Goal: Navigation & Orientation: Go to known website

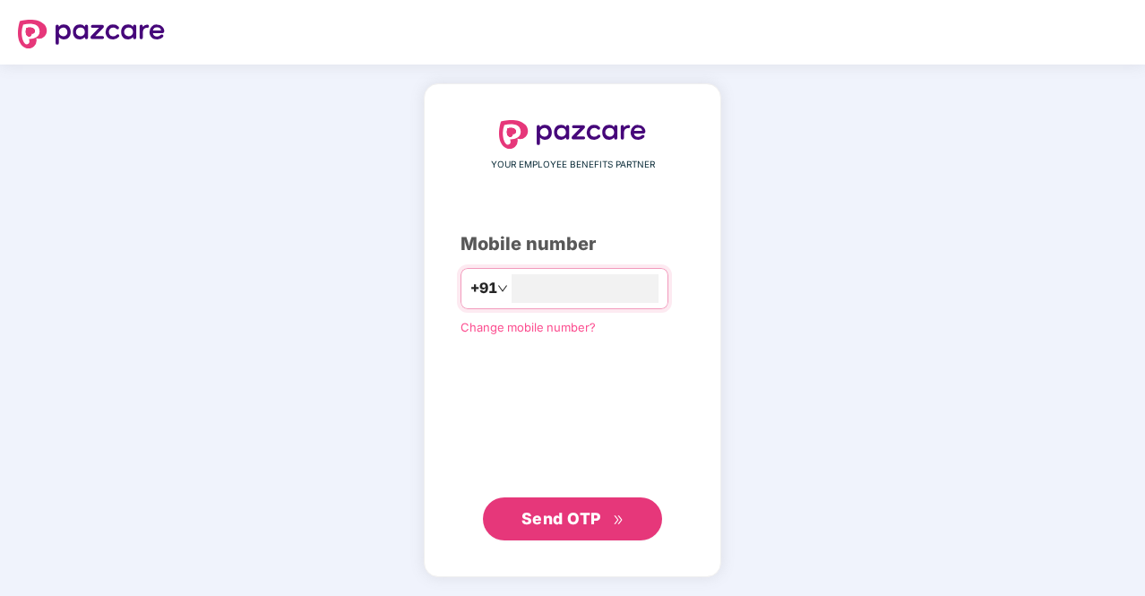
type input "**********"
click at [557, 525] on span "Send OTP" at bounding box center [562, 518] width 80 height 19
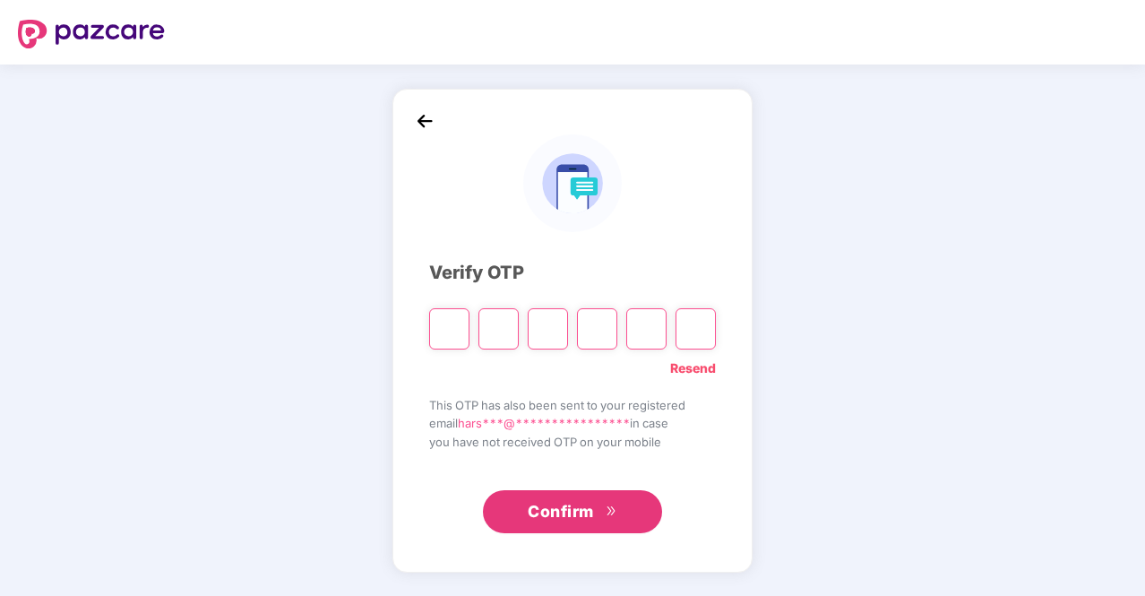
type input "*"
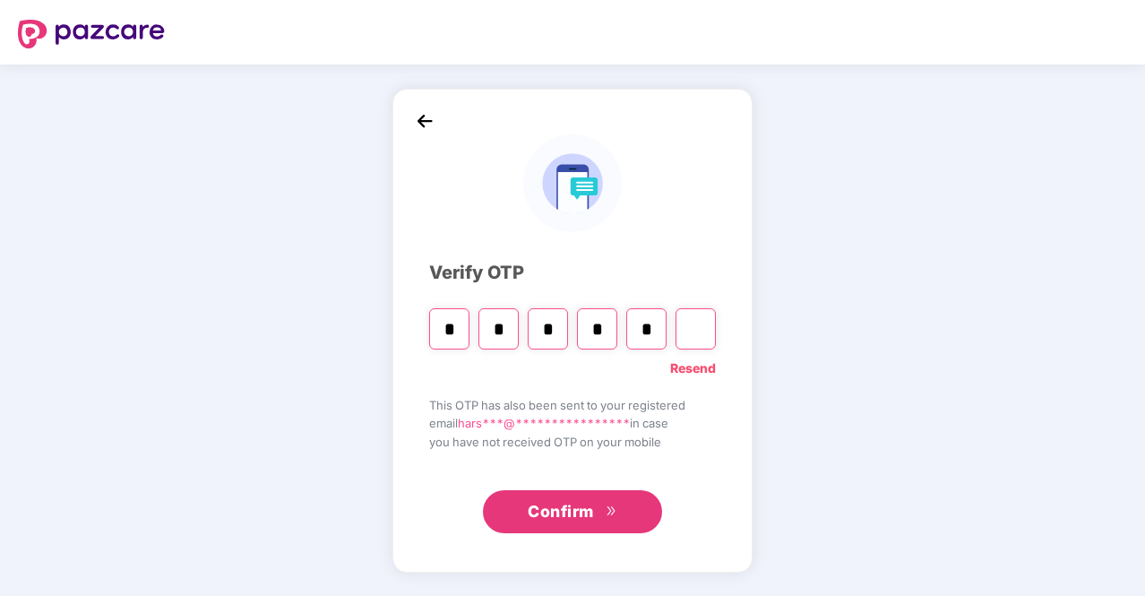
type input "*"
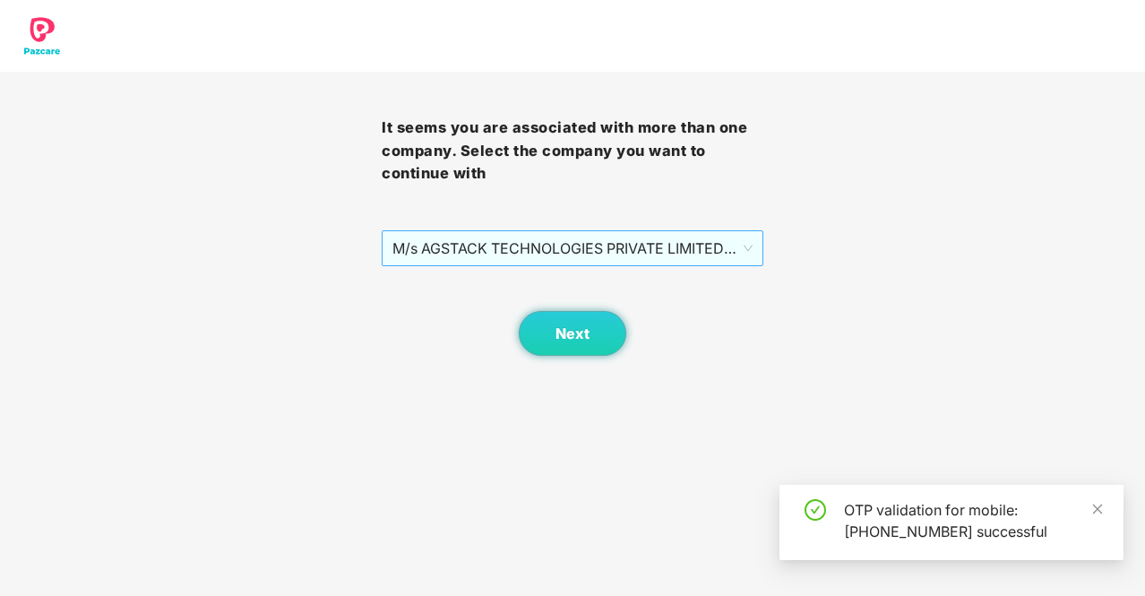
click at [658, 240] on span "M/s AGSTACK TECHNOLOGIES PRIVATE LIMITED - GP-313 - ADMIN" at bounding box center [572, 248] width 360 height 34
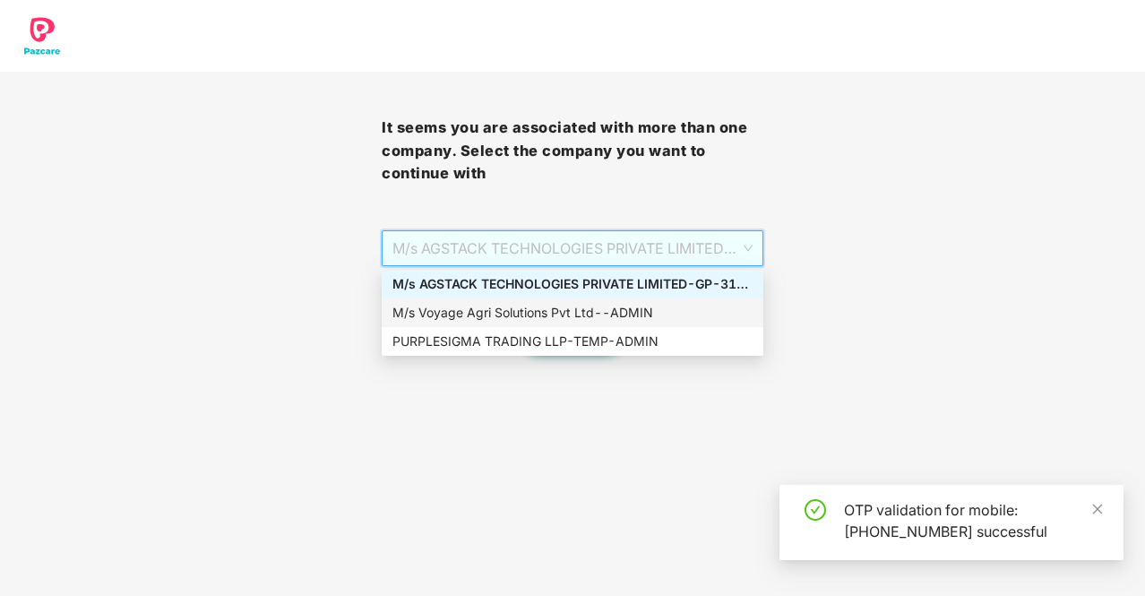
click at [518, 310] on div "M/s Voyage Agri Solutions Pvt Ltd - - ADMIN" at bounding box center [572, 313] width 360 height 20
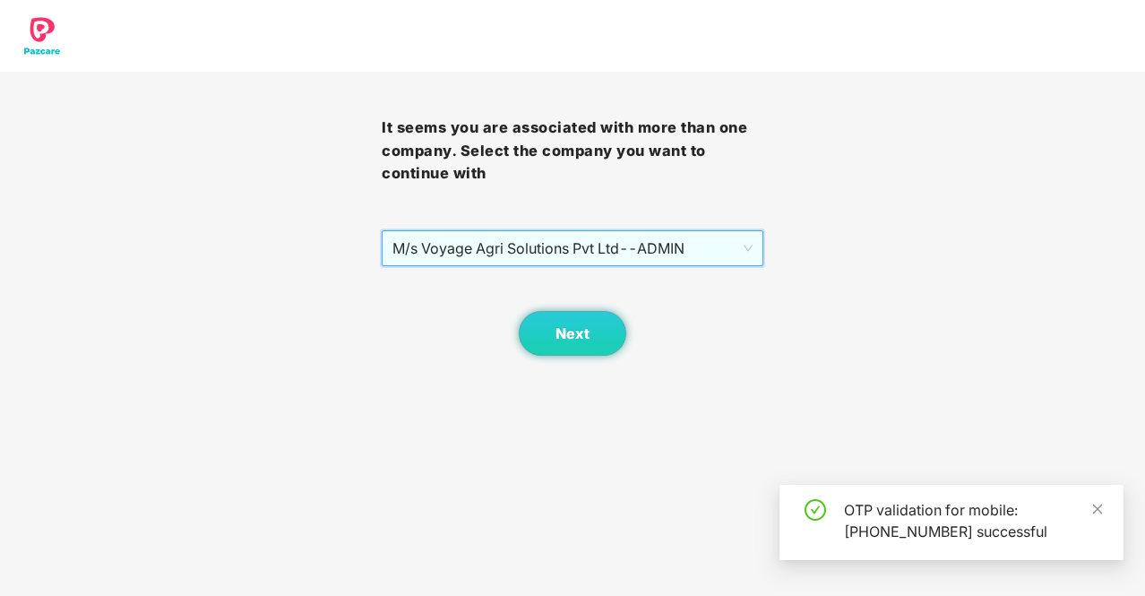
click at [555, 251] on span "M/s Voyage Agri Solutions Pvt Ltd - - ADMIN" at bounding box center [572, 248] width 360 height 34
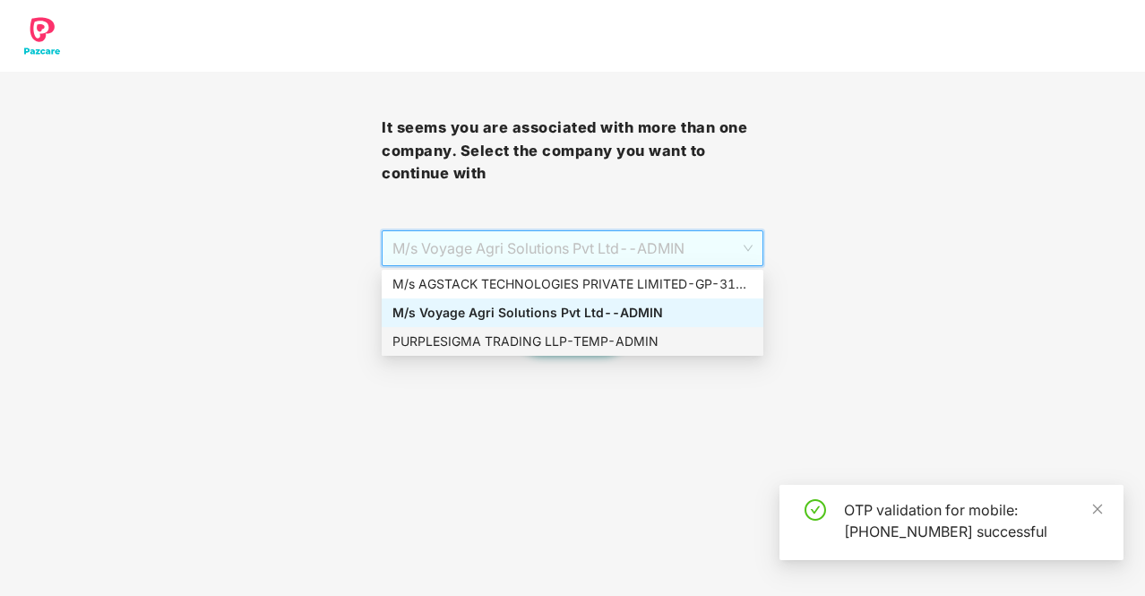
click at [480, 339] on div "PURPLESIGMA TRADING LLP - TEMP - ADMIN" at bounding box center [572, 342] width 360 height 20
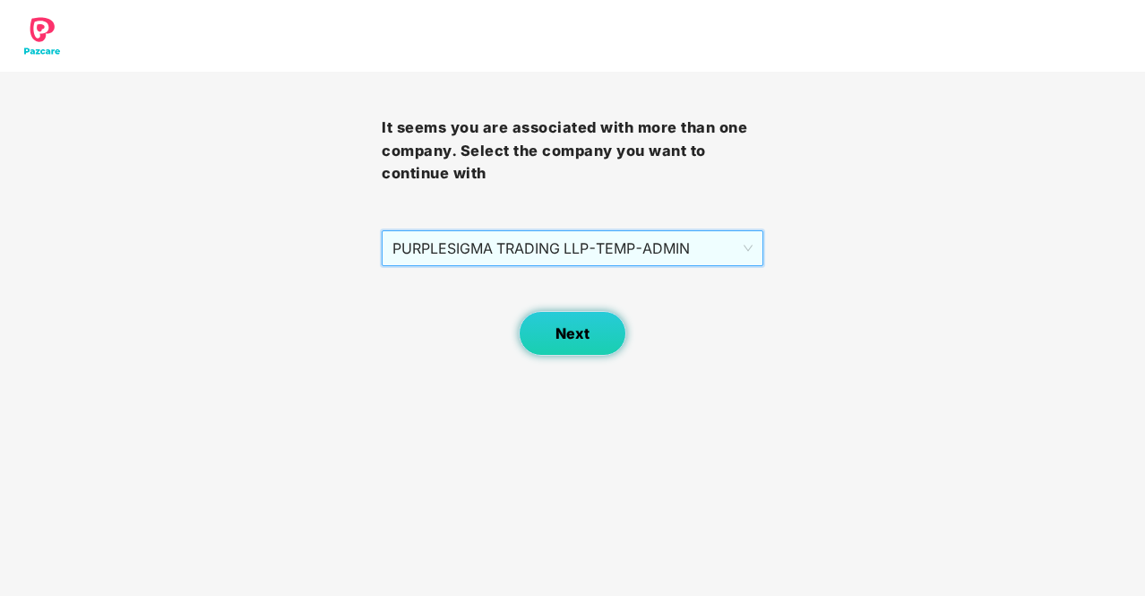
click at [542, 340] on button "Next" at bounding box center [573, 333] width 108 height 45
